Goal: Navigation & Orientation: Go to known website

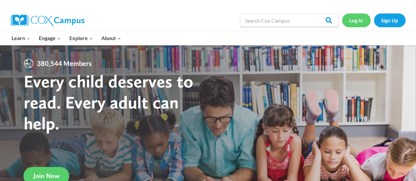
click at [357, 20] on link "Log In" at bounding box center [356, 19] width 29 height 13
click at [344, 18] on link "Log In" at bounding box center [356, 19] width 29 height 13
